Goal: Obtain resource: Download file/media

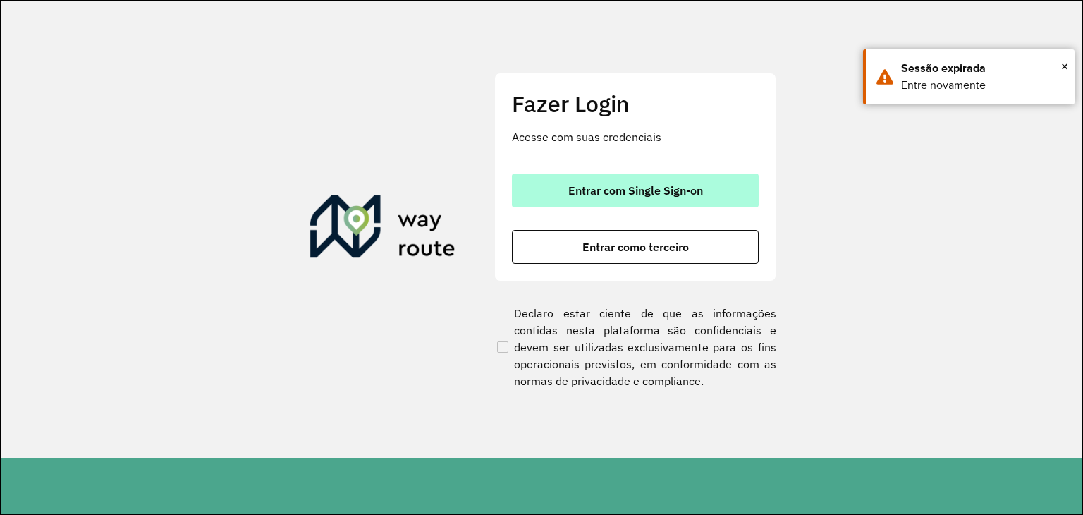
click at [647, 188] on span "Entrar com Single Sign-on" at bounding box center [635, 190] width 135 height 11
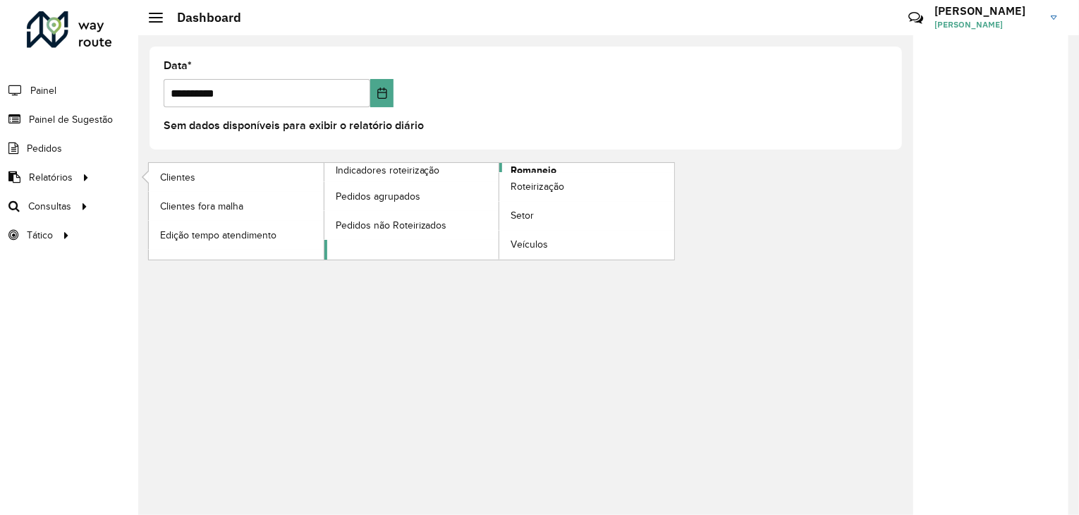
click at [519, 167] on span "Romaneio" at bounding box center [533, 170] width 46 height 15
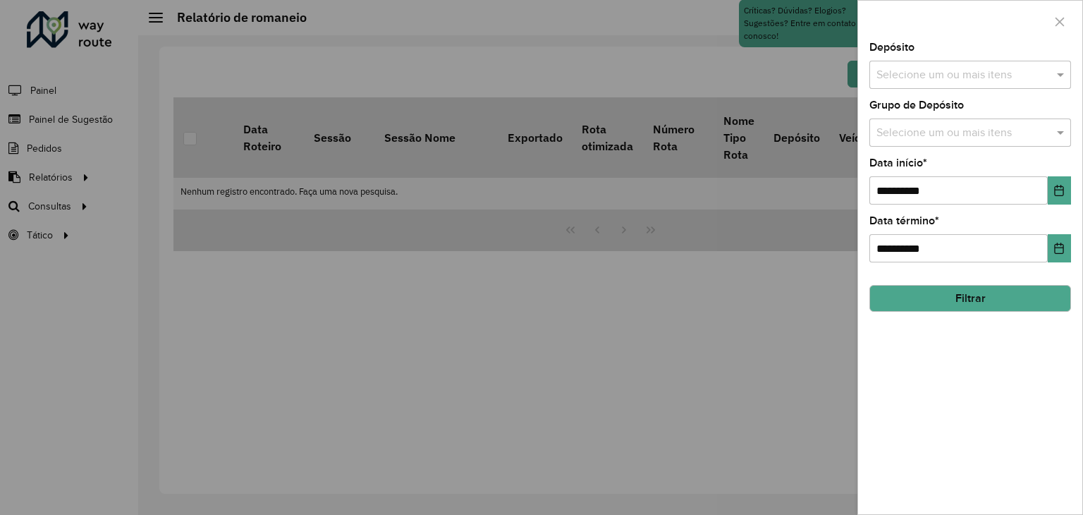
click at [939, 86] on div "Selecione um ou mais itens" at bounding box center [970, 75] width 202 height 28
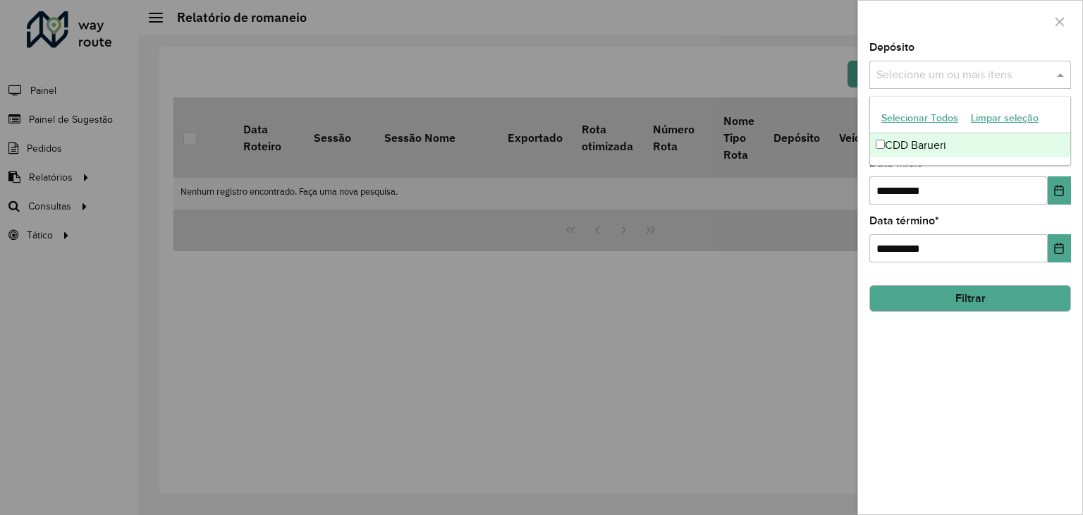
click at [885, 146] on div "CDD Barueri" at bounding box center [970, 145] width 200 height 24
click at [864, 123] on div "**********" at bounding box center [970, 278] width 224 height 472
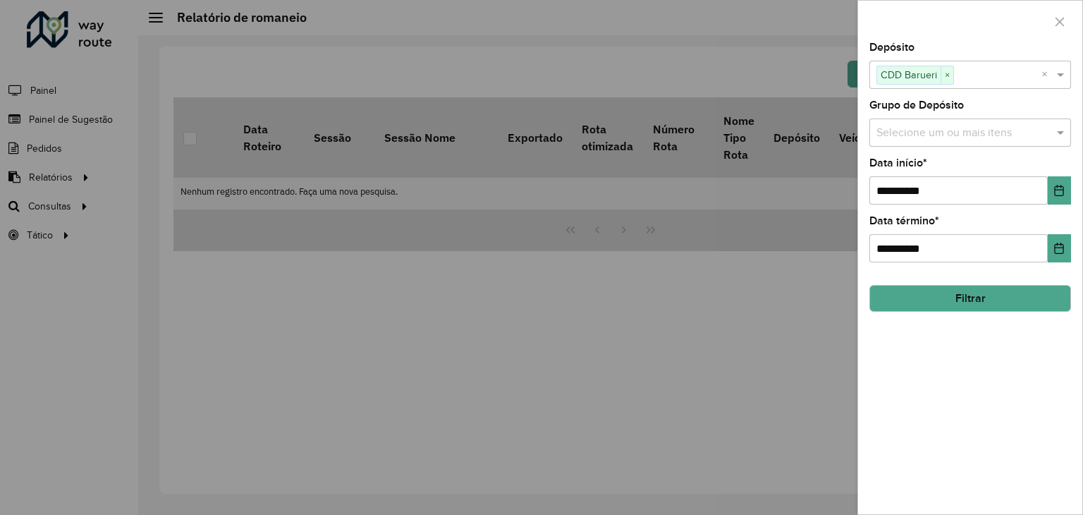
click at [928, 133] on input "text" at bounding box center [963, 133] width 180 height 17
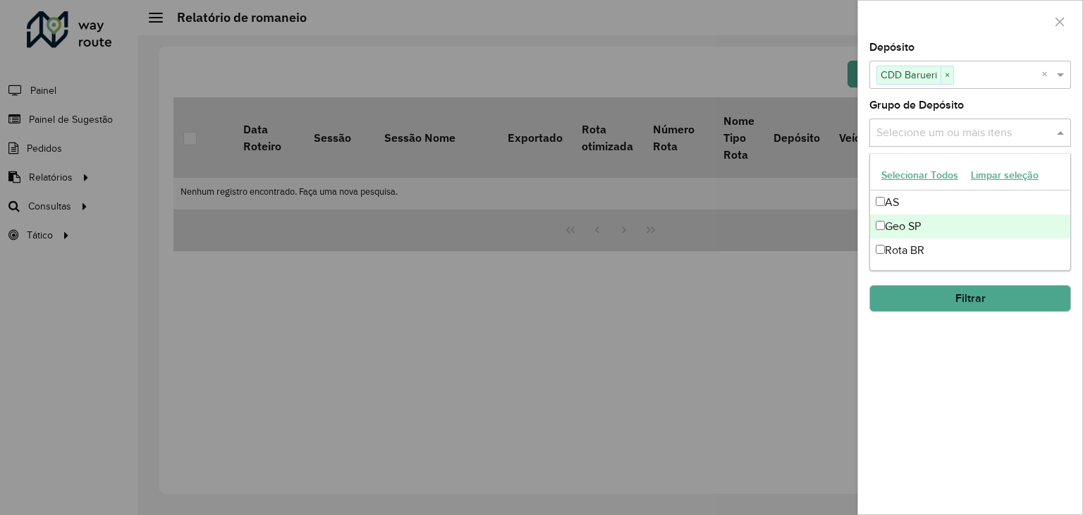
click at [880, 229] on div "Geo SP" at bounding box center [970, 226] width 200 height 24
click at [859, 200] on div "**********" at bounding box center [970, 278] width 224 height 472
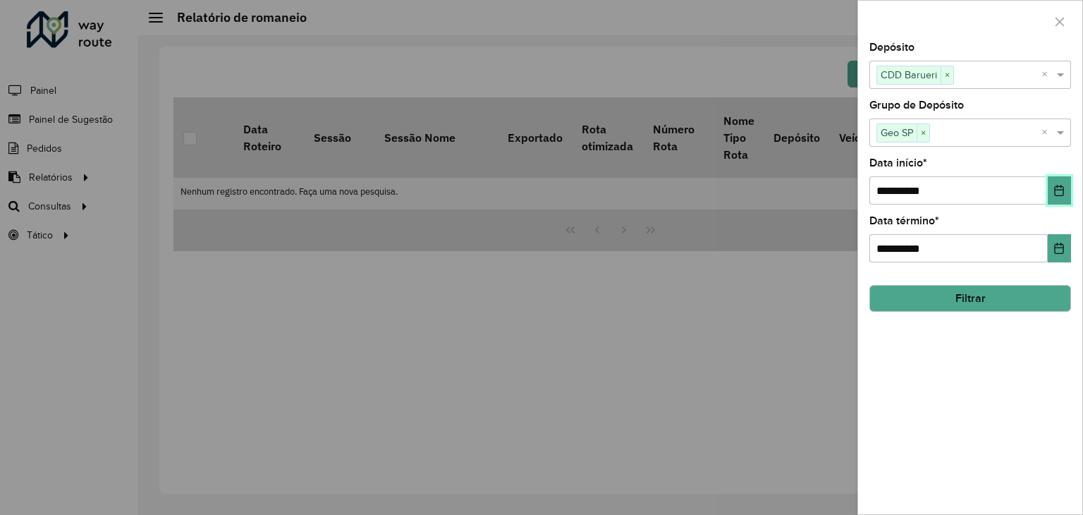
click at [1059, 190] on icon "Choose Date" at bounding box center [1058, 190] width 11 height 11
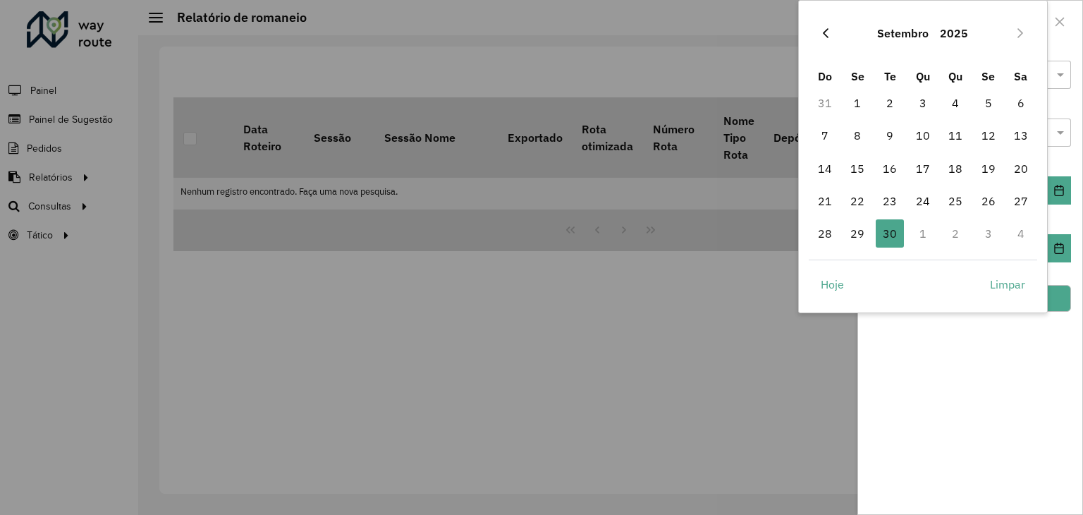
click at [825, 35] on icon "Previous Month" at bounding box center [826, 33] width 6 height 10
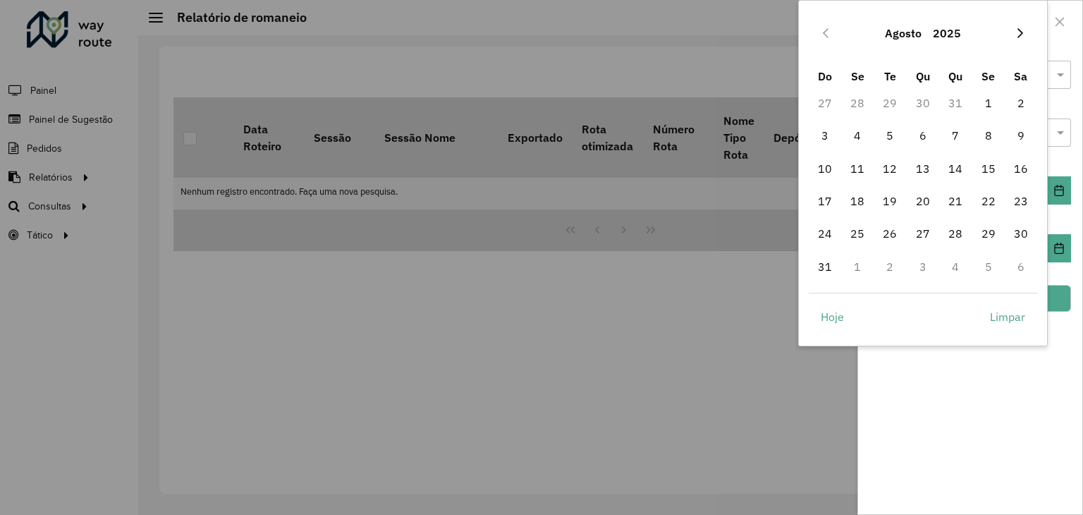
click at [1024, 39] on button "Next Month" at bounding box center [1020, 33] width 23 height 23
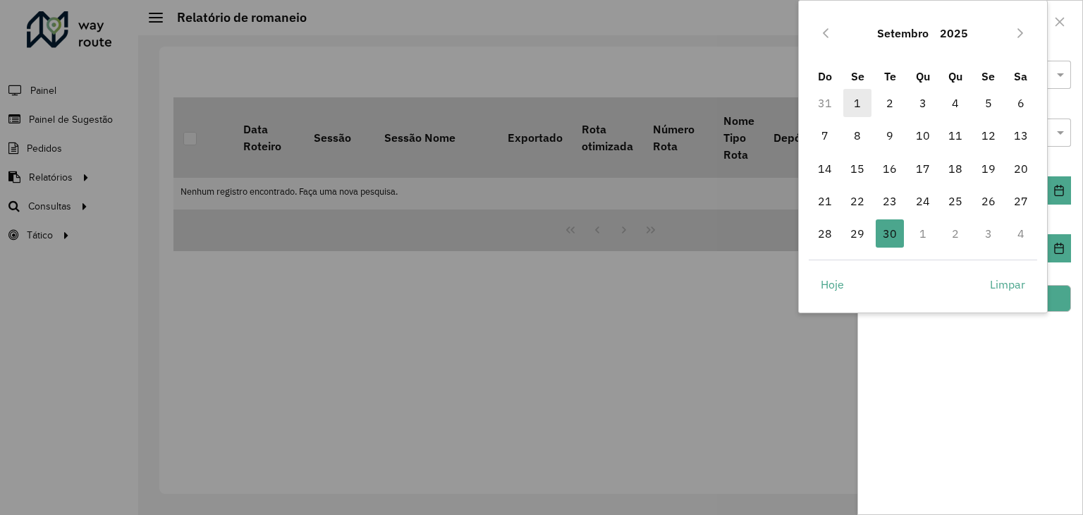
click at [859, 97] on span "1" at bounding box center [857, 103] width 28 height 28
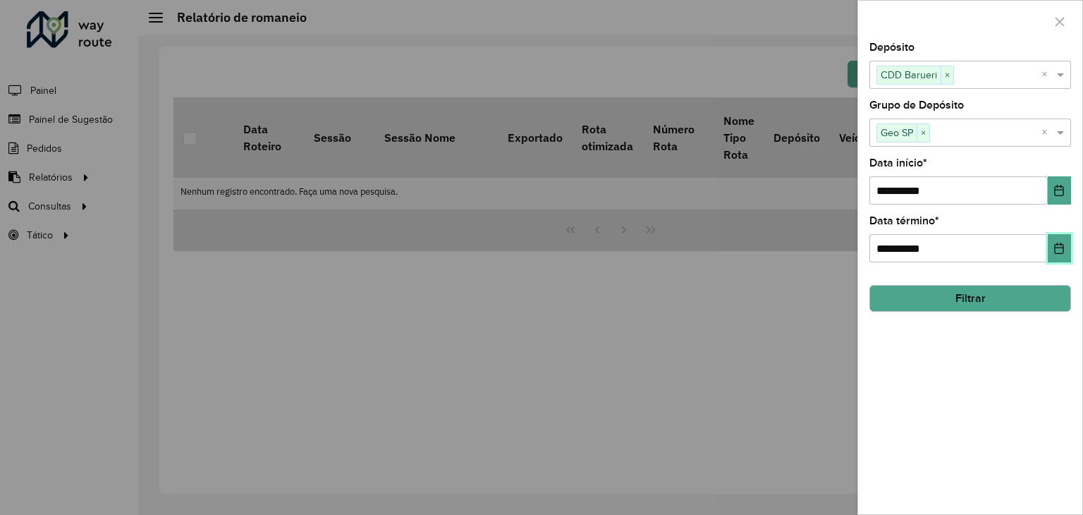
click at [1058, 244] on icon "Choose Date" at bounding box center [1058, 248] width 11 height 11
click at [1005, 366] on div "**********" at bounding box center [970, 278] width 224 height 472
click at [1062, 185] on icon "Choose Date" at bounding box center [1058, 190] width 11 height 11
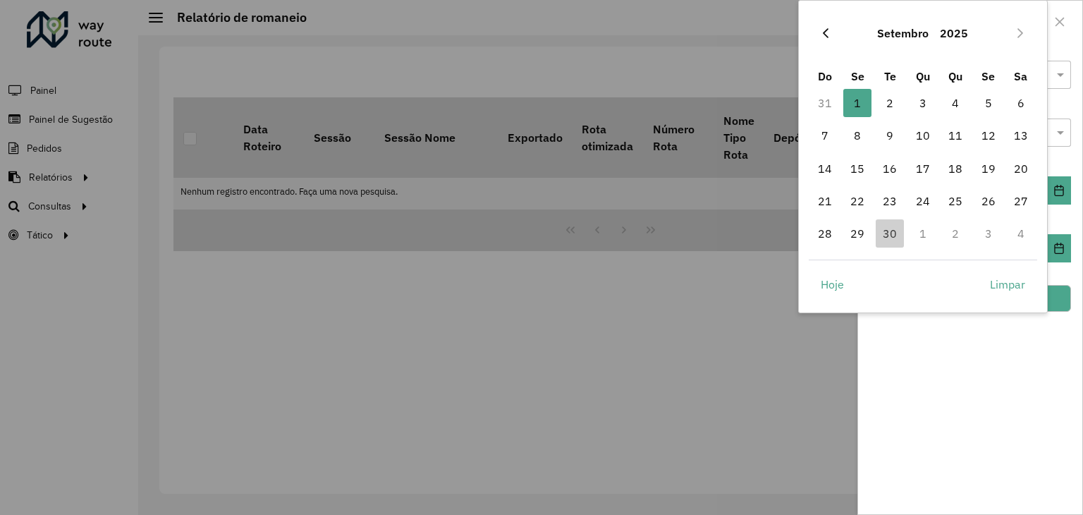
click at [822, 35] on icon "Previous Month" at bounding box center [825, 32] width 11 height 11
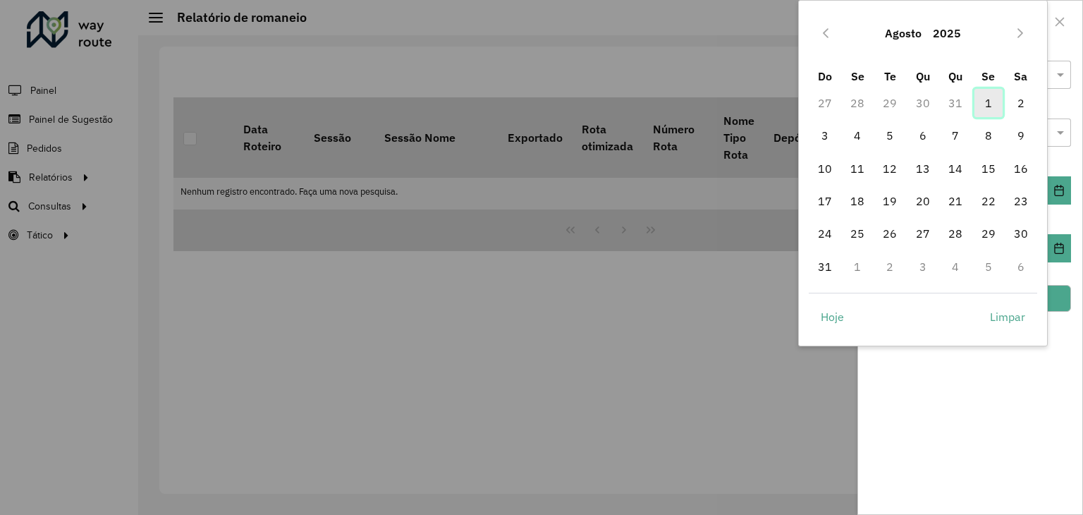
click at [976, 106] on span "1" at bounding box center [988, 103] width 28 height 28
type input "**********"
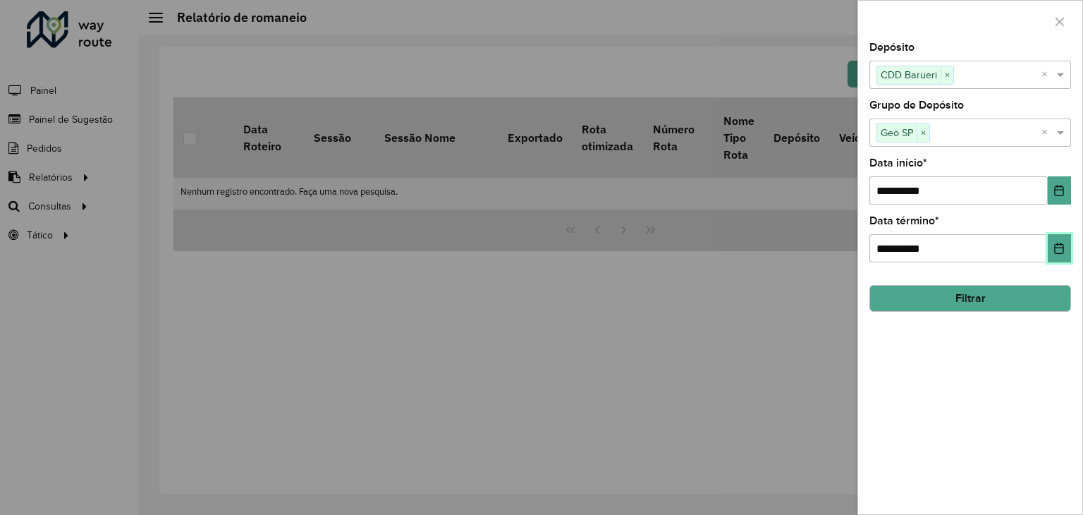
click at [1065, 244] on button "Choose Date" at bounding box center [1059, 248] width 23 height 28
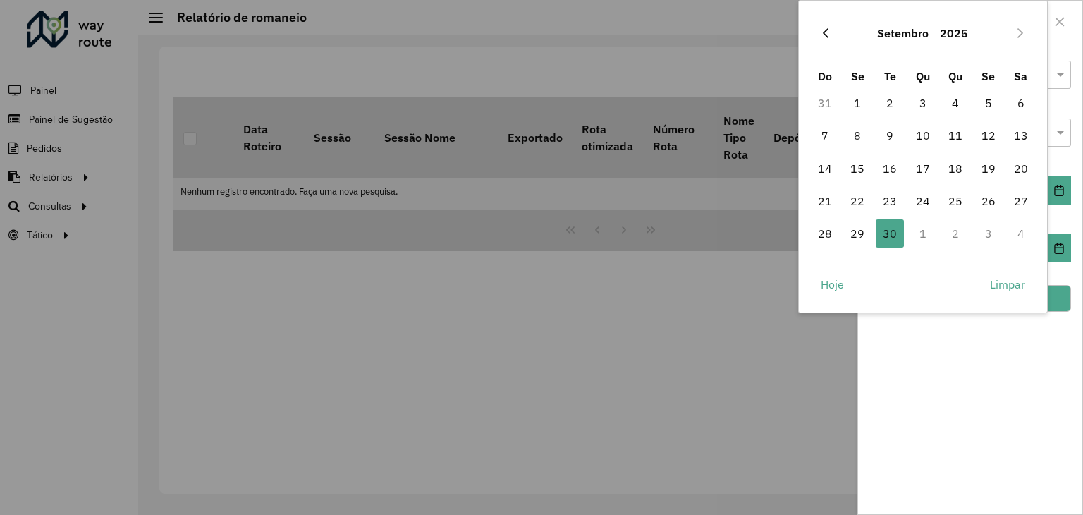
click at [823, 29] on icon "Previous Month" at bounding box center [825, 32] width 11 height 11
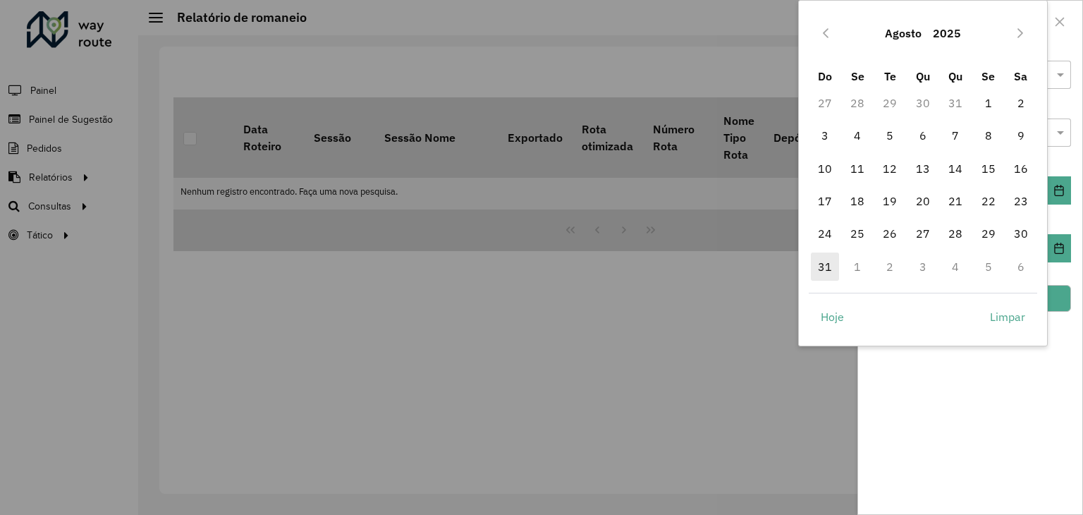
click at [820, 260] on span "31" at bounding box center [825, 266] width 28 height 28
type input "**********"
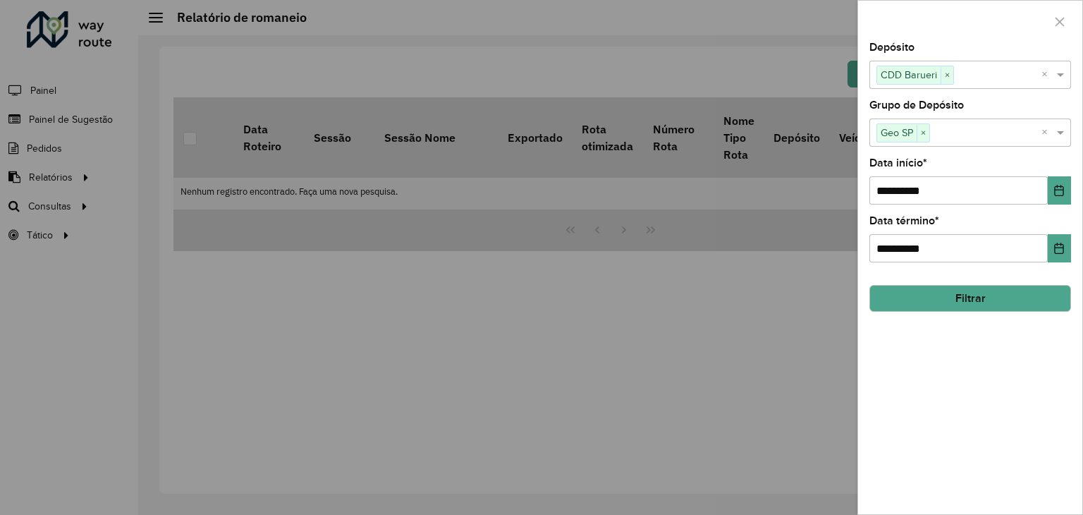
click at [967, 355] on div "**********" at bounding box center [970, 278] width 224 height 472
click at [978, 302] on button "Filtrar" at bounding box center [970, 298] width 202 height 27
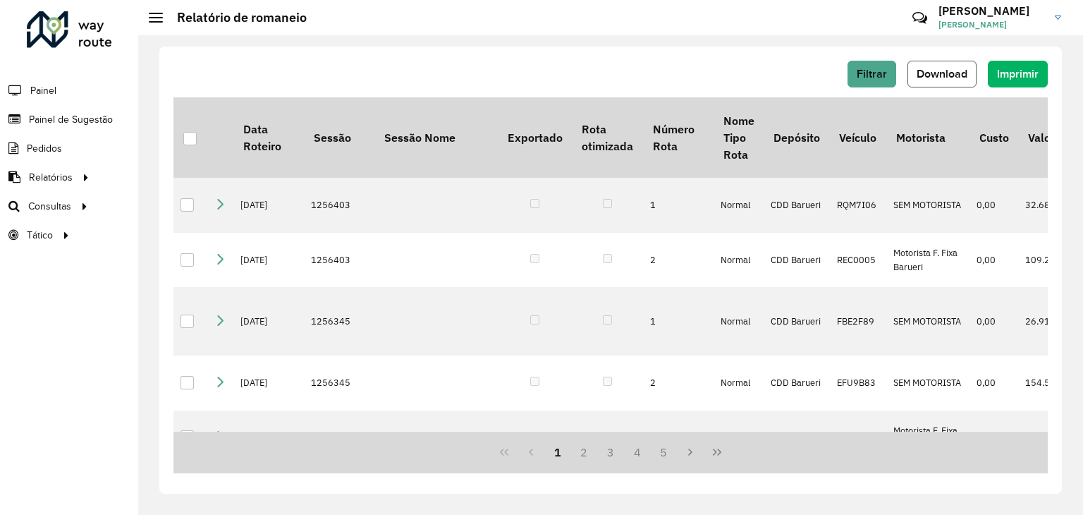
click at [956, 80] on button "Download" at bounding box center [941, 74] width 69 height 27
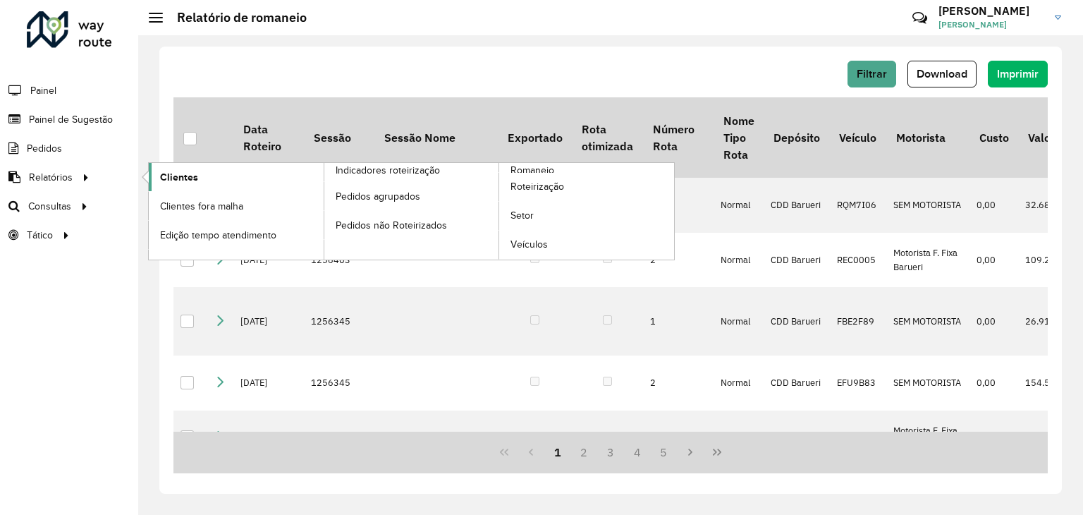
click at [211, 177] on link "Clientes" at bounding box center [236, 177] width 175 height 28
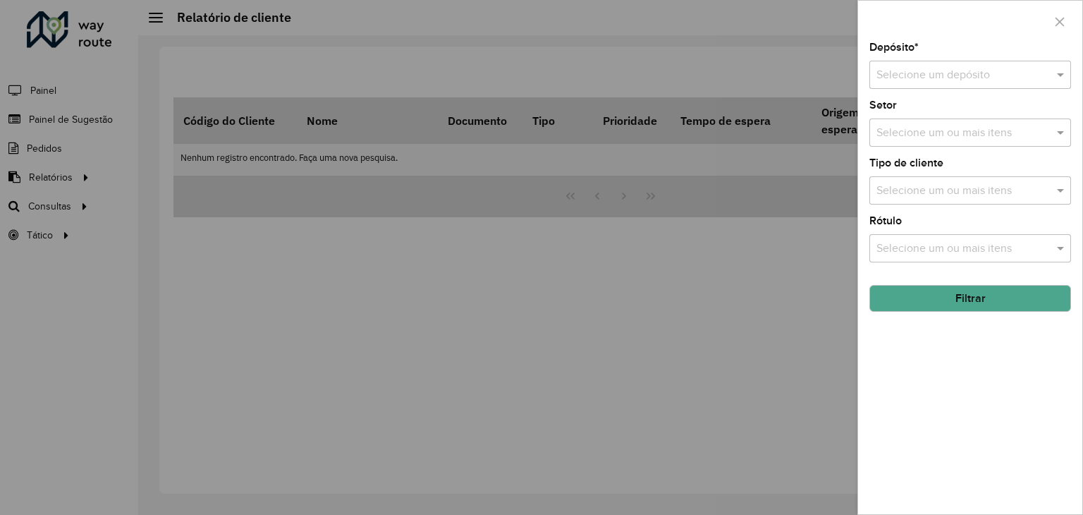
click at [938, 70] on input "text" at bounding box center [955, 75] width 159 height 17
click at [921, 114] on span "CDD Barueri" at bounding box center [906, 115] width 61 height 12
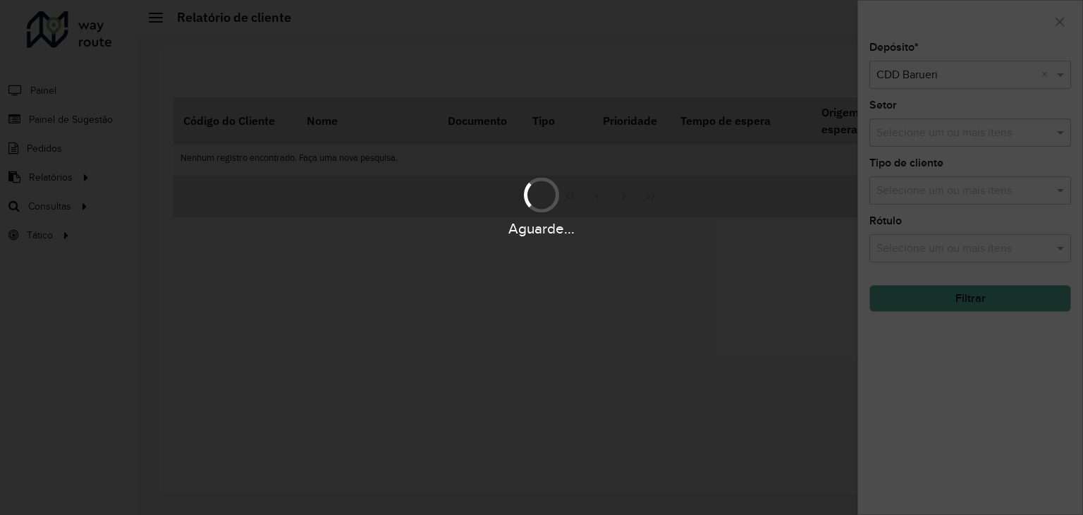
click at [943, 134] on div "Aguarde..." at bounding box center [541, 257] width 1083 height 515
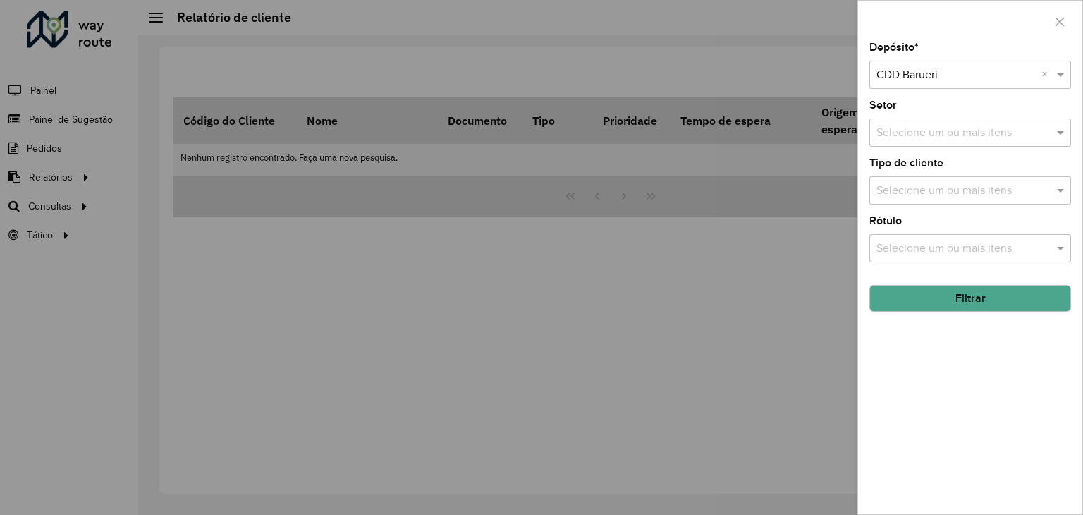
click at [943, 134] on input "text" at bounding box center [963, 133] width 180 height 17
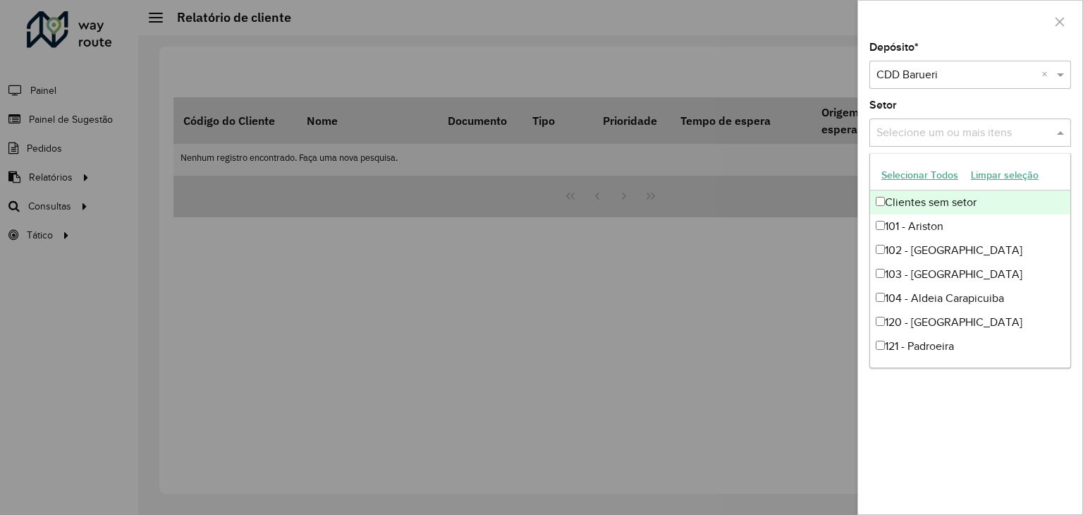
click at [881, 102] on label "Setor" at bounding box center [882, 105] width 27 height 17
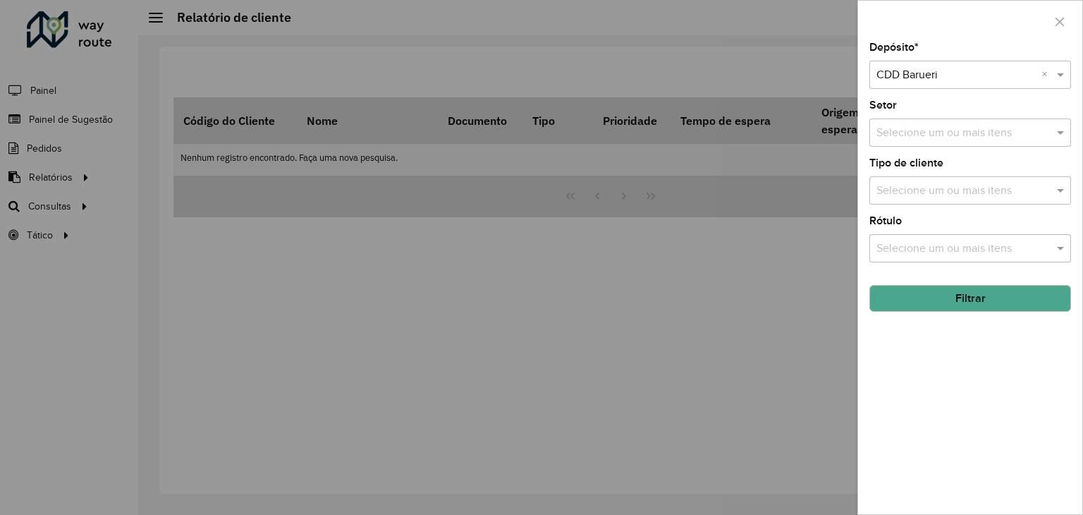
click at [913, 193] on input "text" at bounding box center [963, 191] width 180 height 17
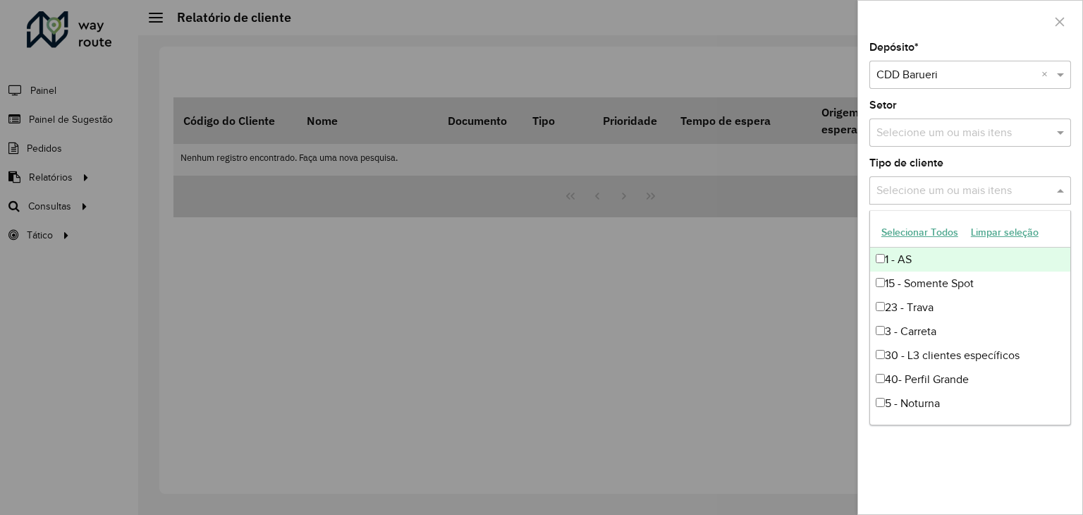
click at [865, 161] on div "Depósito * Selecione um depósito × CDD Barueri × Setor Selecione um ou mais ite…" at bounding box center [970, 278] width 224 height 472
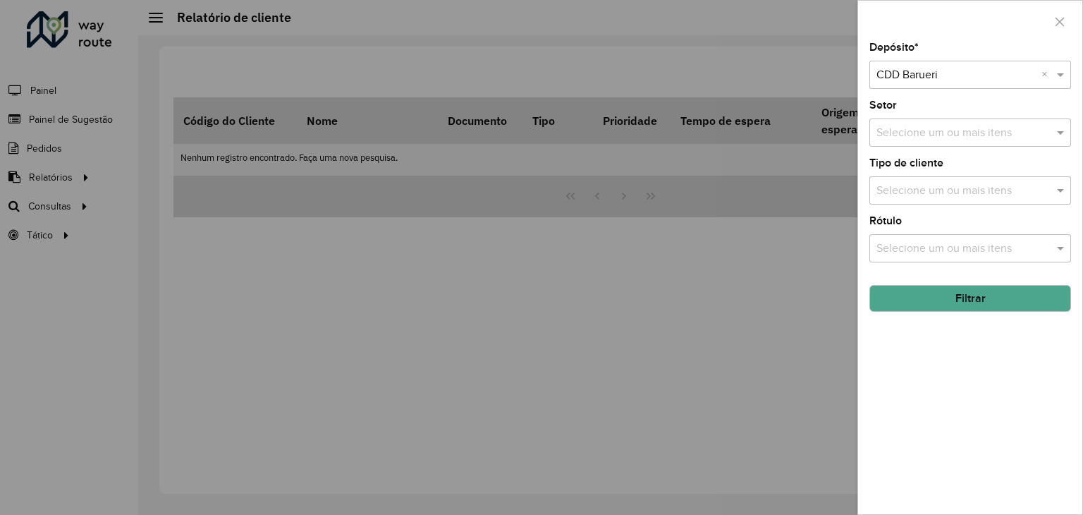
click at [921, 238] on div "Selecione um ou mais itens" at bounding box center [970, 248] width 202 height 28
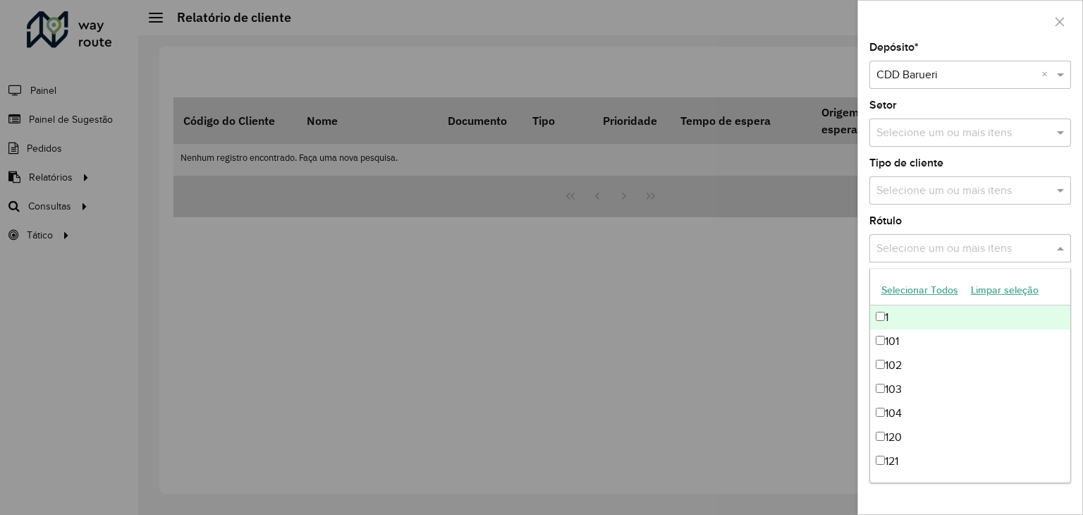
click at [866, 221] on div "Depósito * Selecione um depósito × CDD Barueri × Setor Selecione um ou mais ite…" at bounding box center [970, 278] width 224 height 472
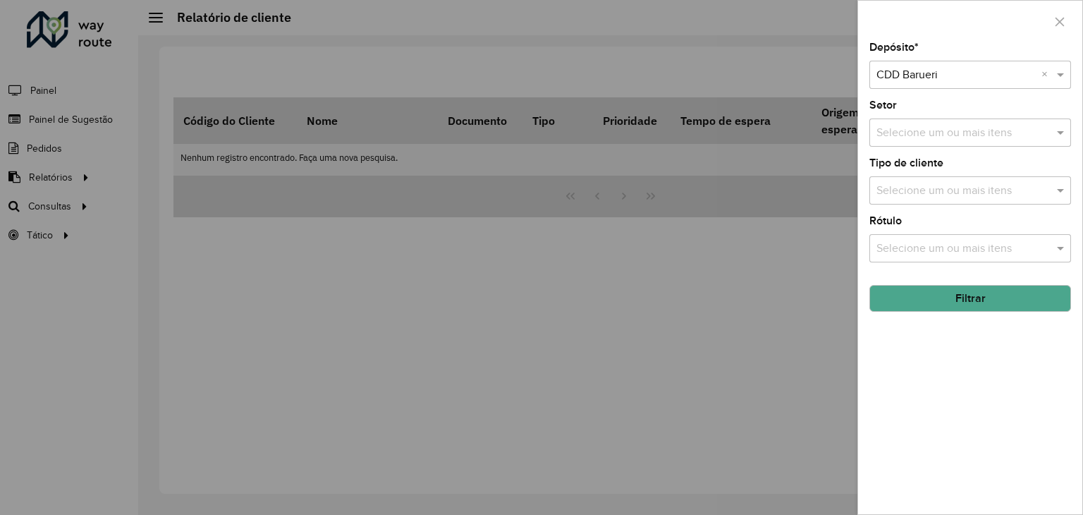
click at [987, 294] on button "Filtrar" at bounding box center [970, 298] width 202 height 27
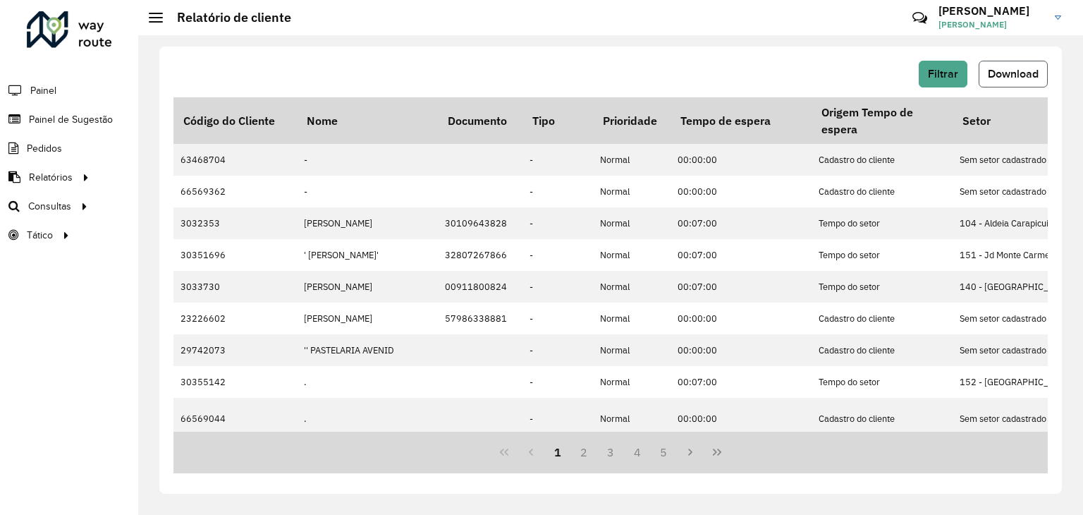
click at [999, 73] on span "Download" at bounding box center [1013, 74] width 51 height 12
